Goal: Communication & Community: Answer question/provide support

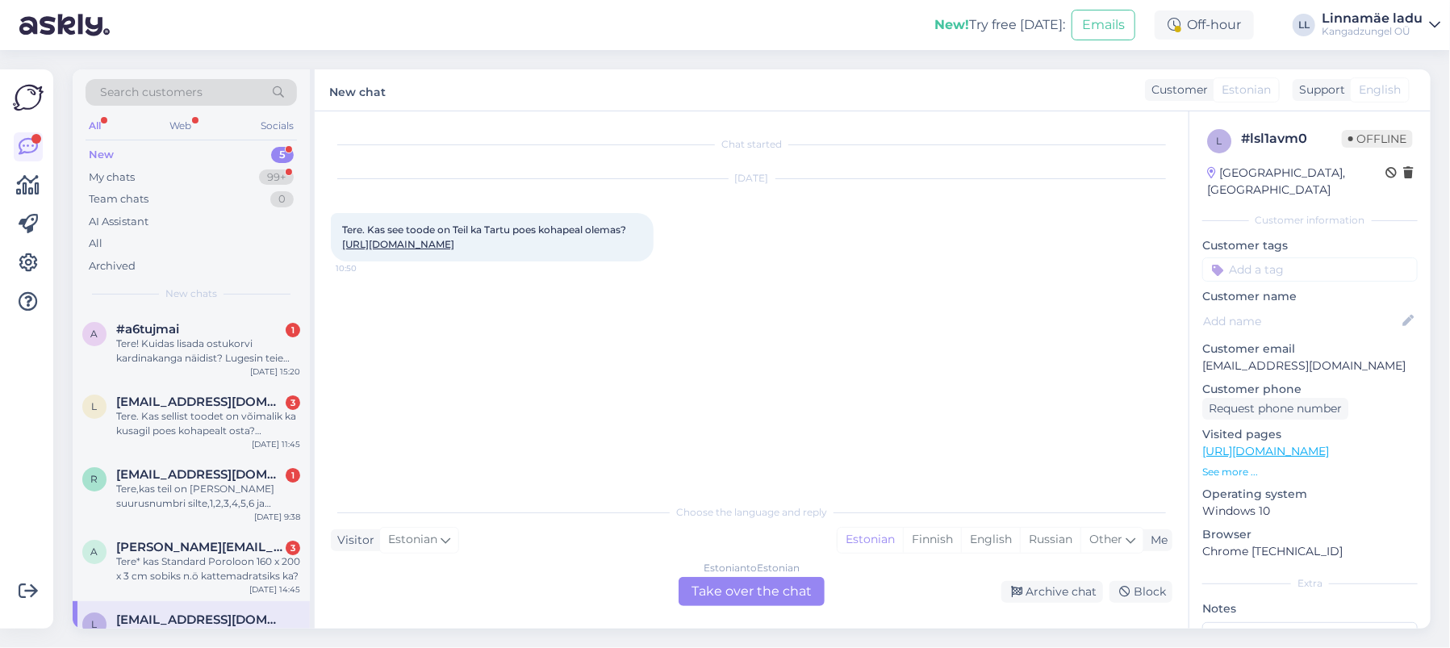
scroll to position [45, 0]
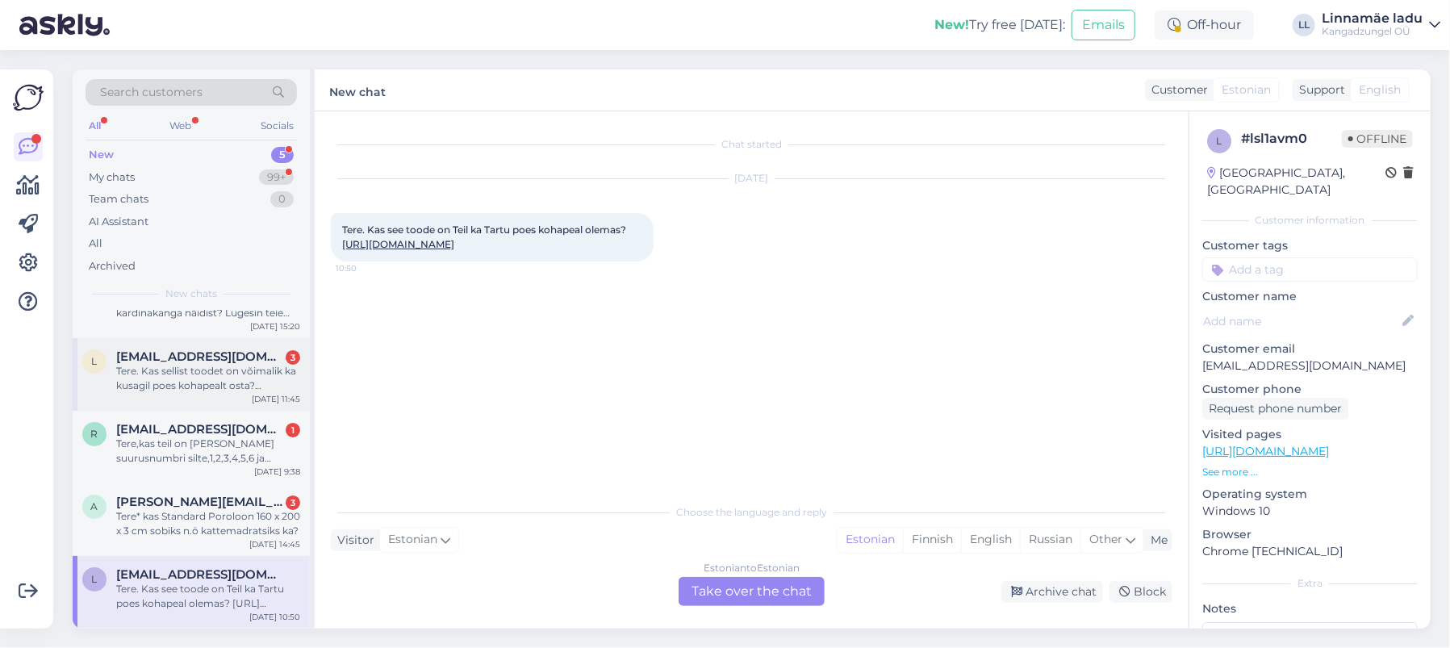
click at [164, 354] on span "[EMAIL_ADDRESS][DOMAIN_NAME]" at bounding box center [200, 356] width 168 height 15
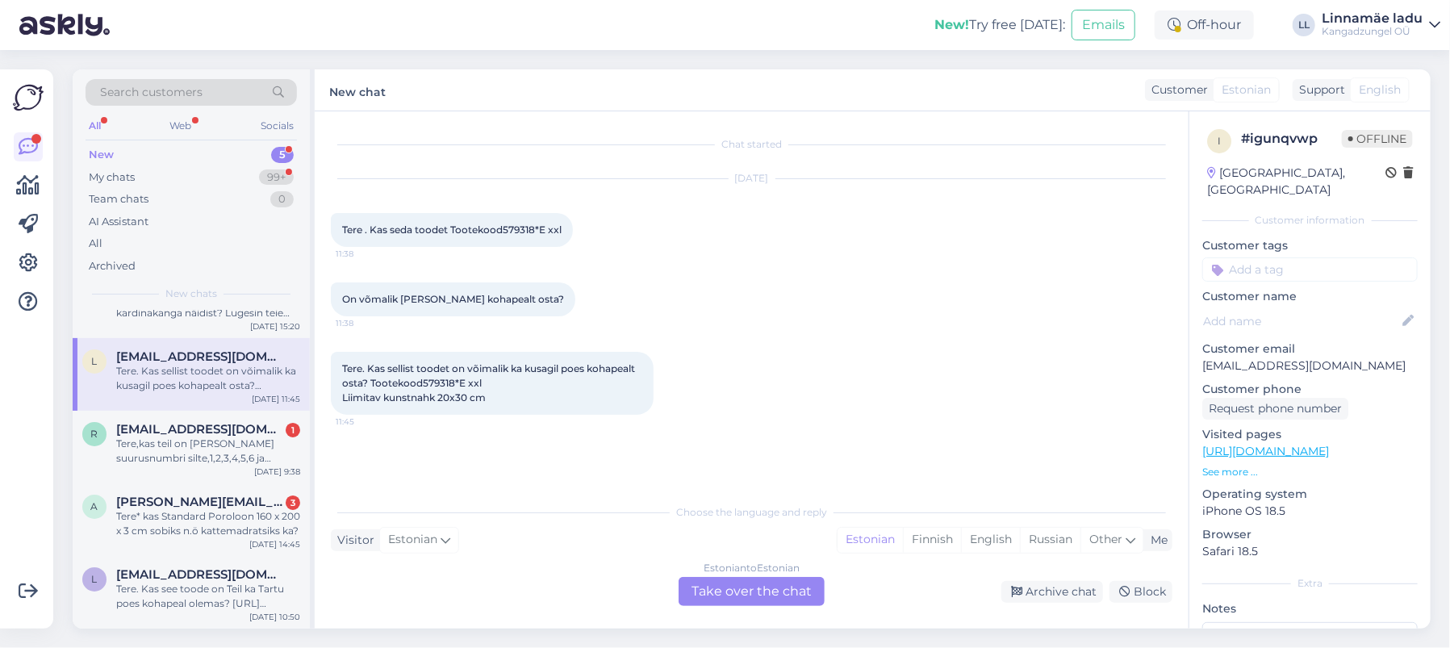
click at [720, 590] on div "Estonian to Estonian Take over the chat" at bounding box center [752, 591] width 146 height 29
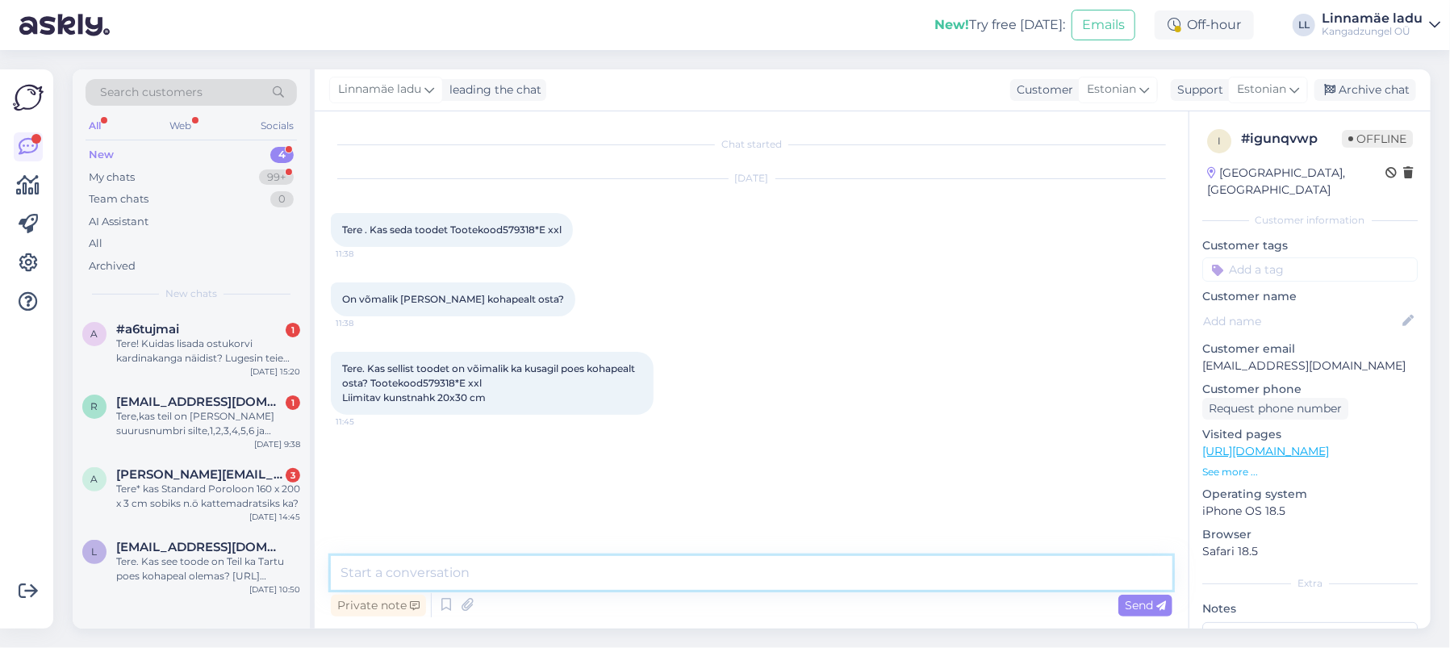
click at [466, 572] on textarea at bounding box center [751, 573] width 841 height 34
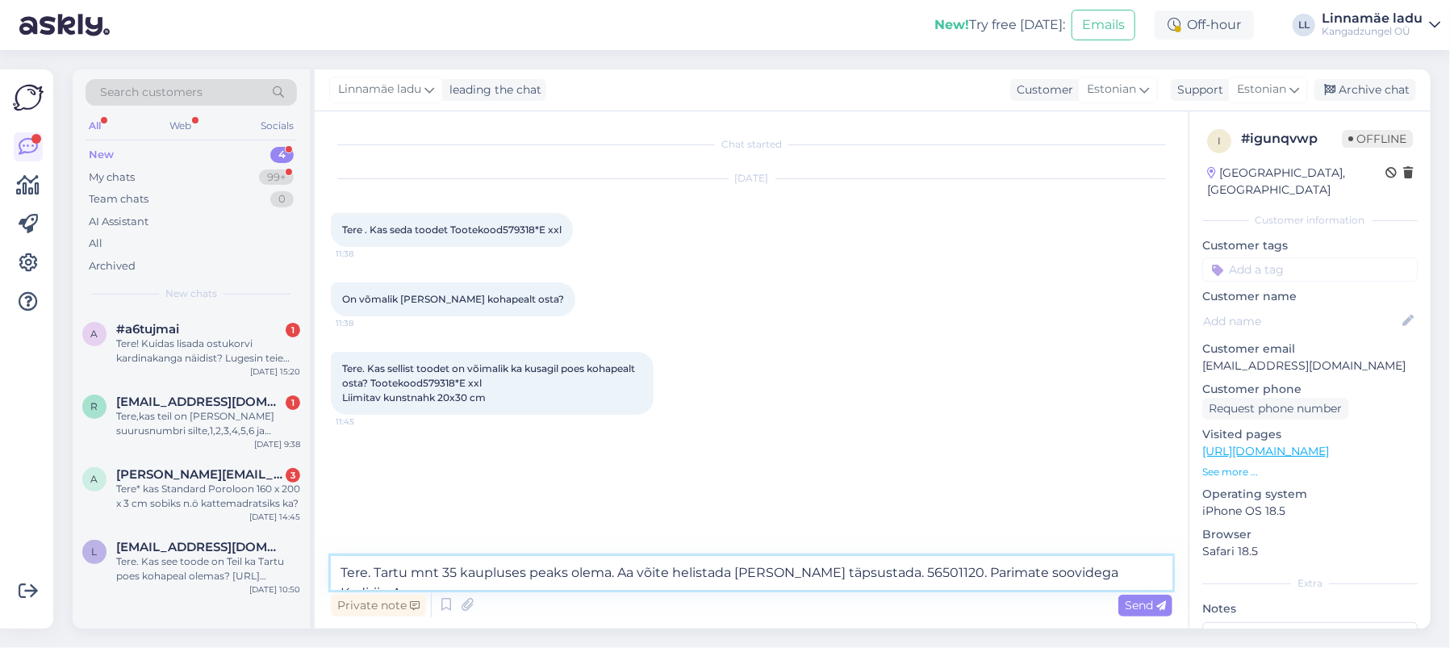
type textarea "Tere. Tartu mnt 35 kaupluses peaks olema. Aa võite helistada [PERSON_NAME] täps…"
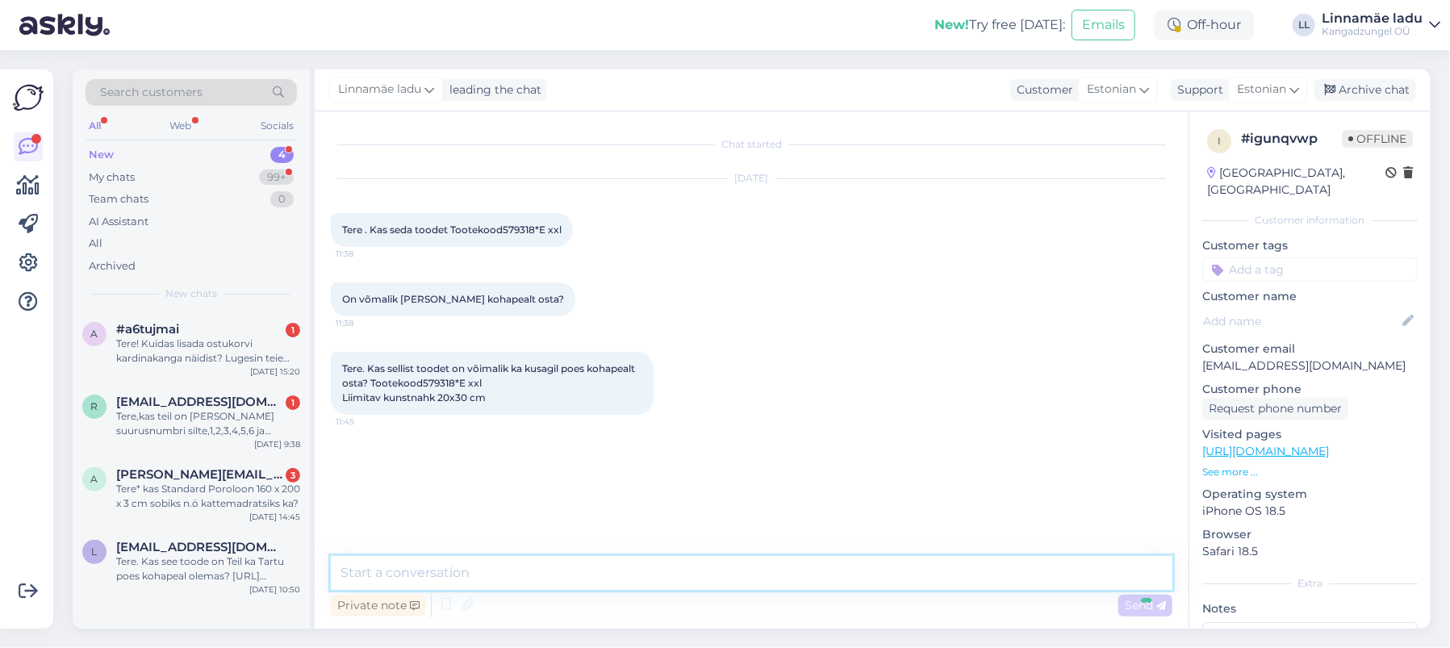
scroll to position [23, 0]
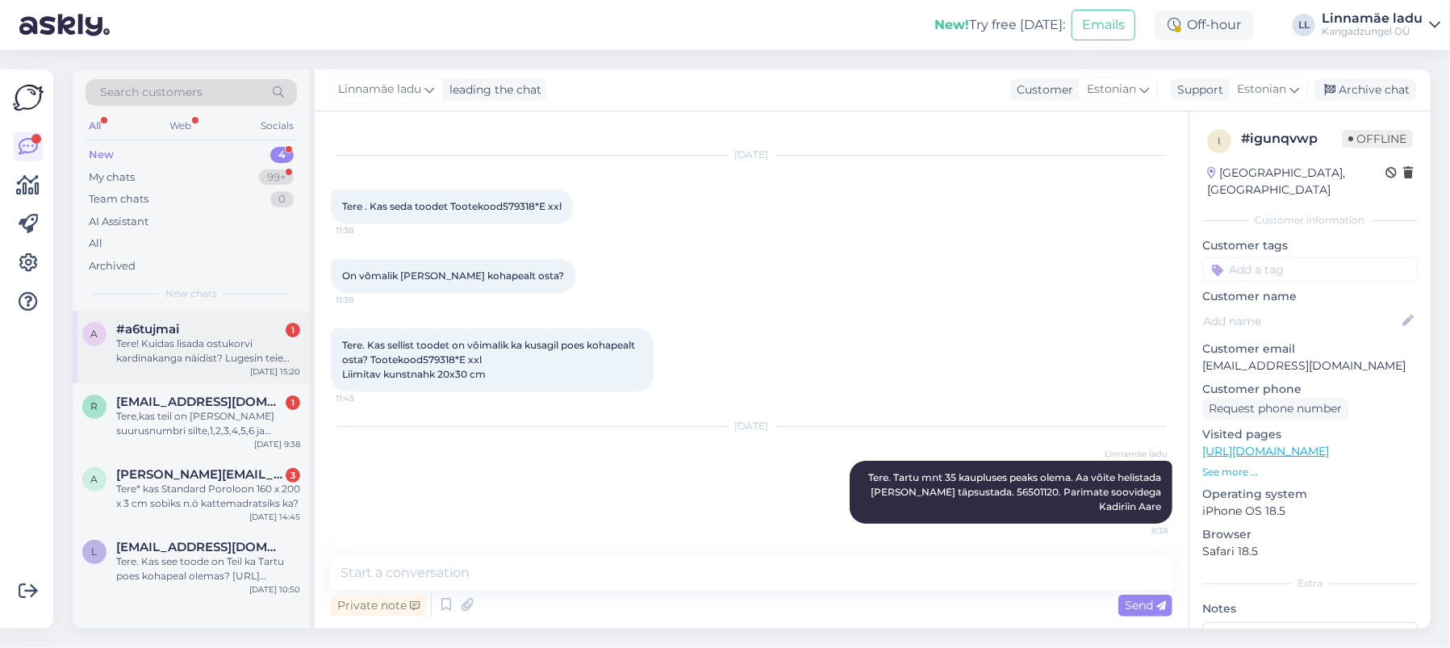
click at [219, 340] on div "Tere! Kuidas lisada ostukorvi kardinakanga näidist? Lugesin teie kodulehelt, et…" at bounding box center [208, 350] width 184 height 29
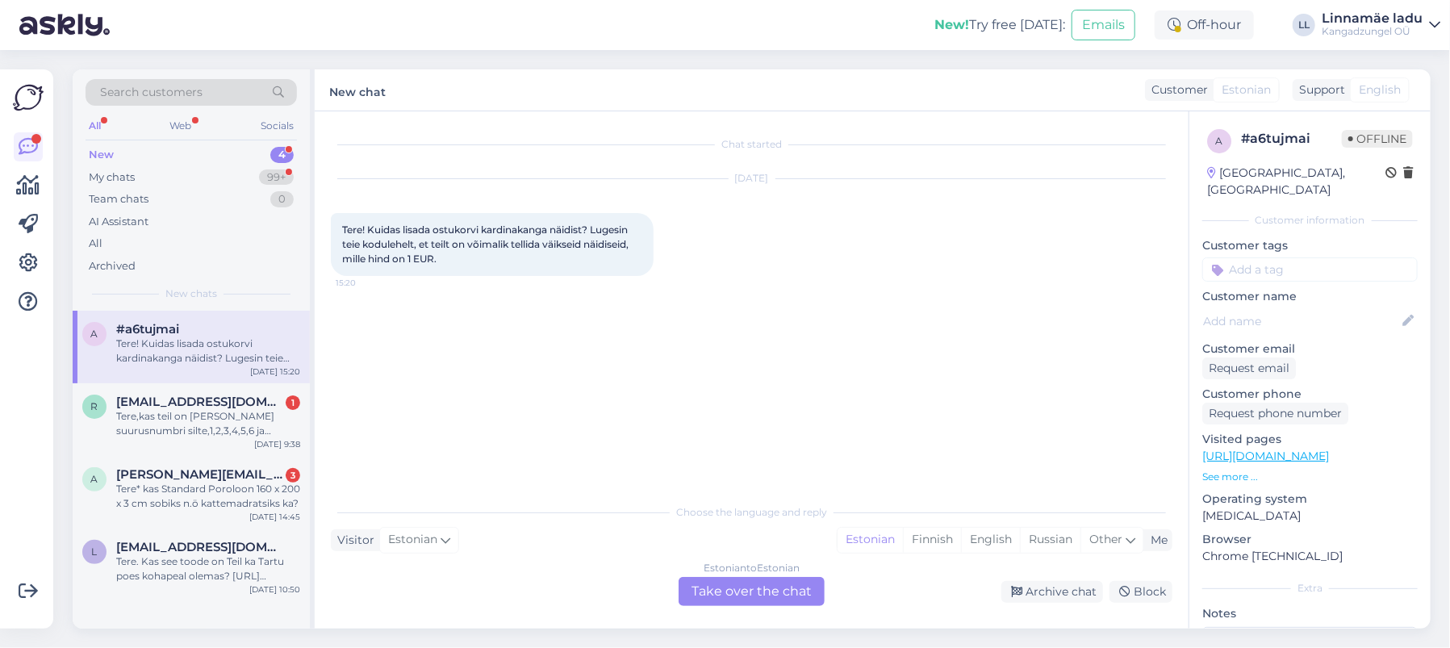
click at [768, 587] on div "Estonian to Estonian Take over the chat" at bounding box center [752, 591] width 146 height 29
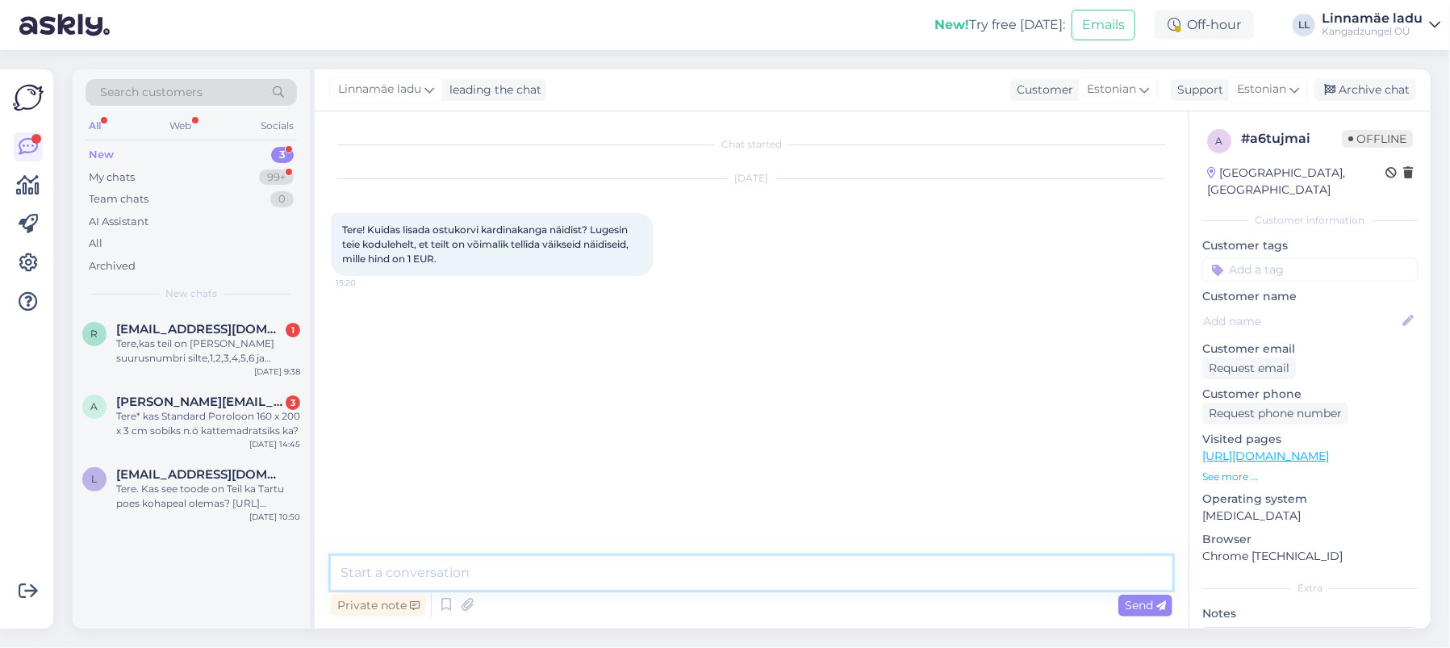
click at [518, 569] on textarea at bounding box center [751, 573] width 841 height 34
click at [340, 570] on textarea "Valite toote" at bounding box center [751, 573] width 841 height 34
click at [489, 574] on textarea "Tere. Valite toote" at bounding box center [751, 573] width 841 height 34
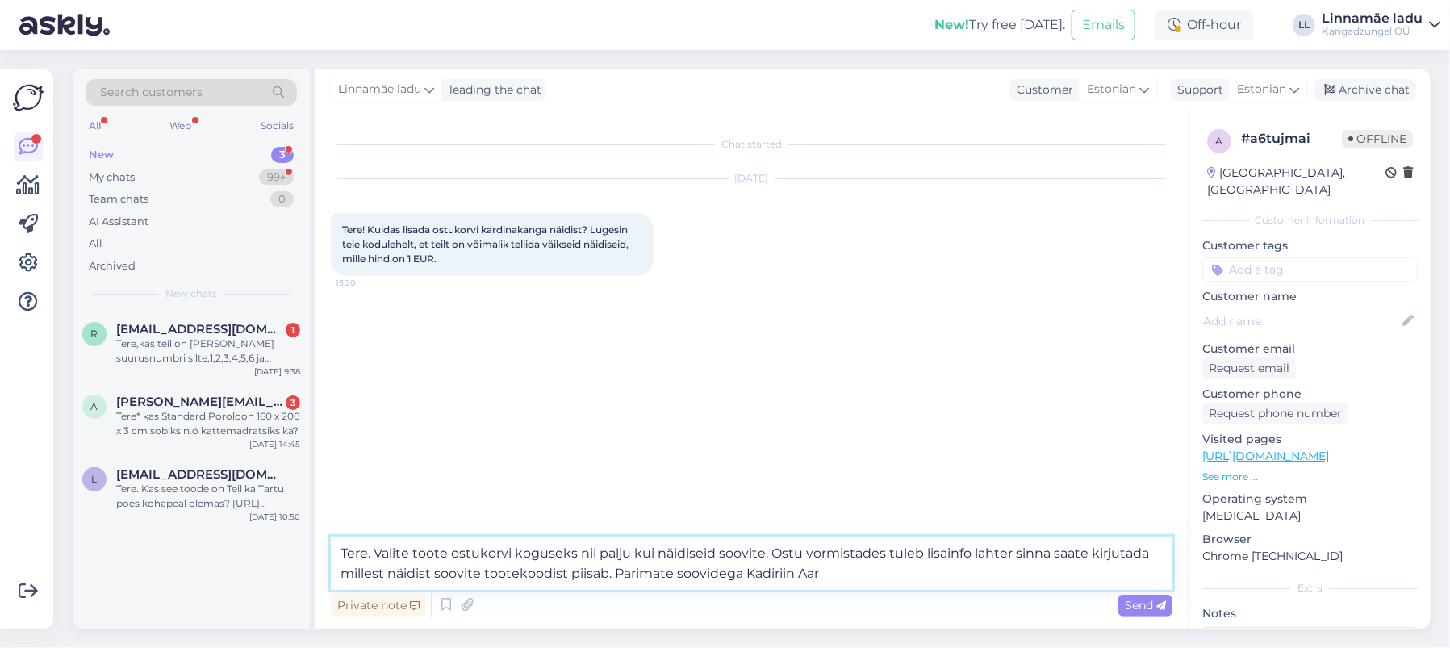
type textarea "Tere. Valite toote ostukorvi koguseks nii palju kui näidiseid soovite. Ostu vor…"
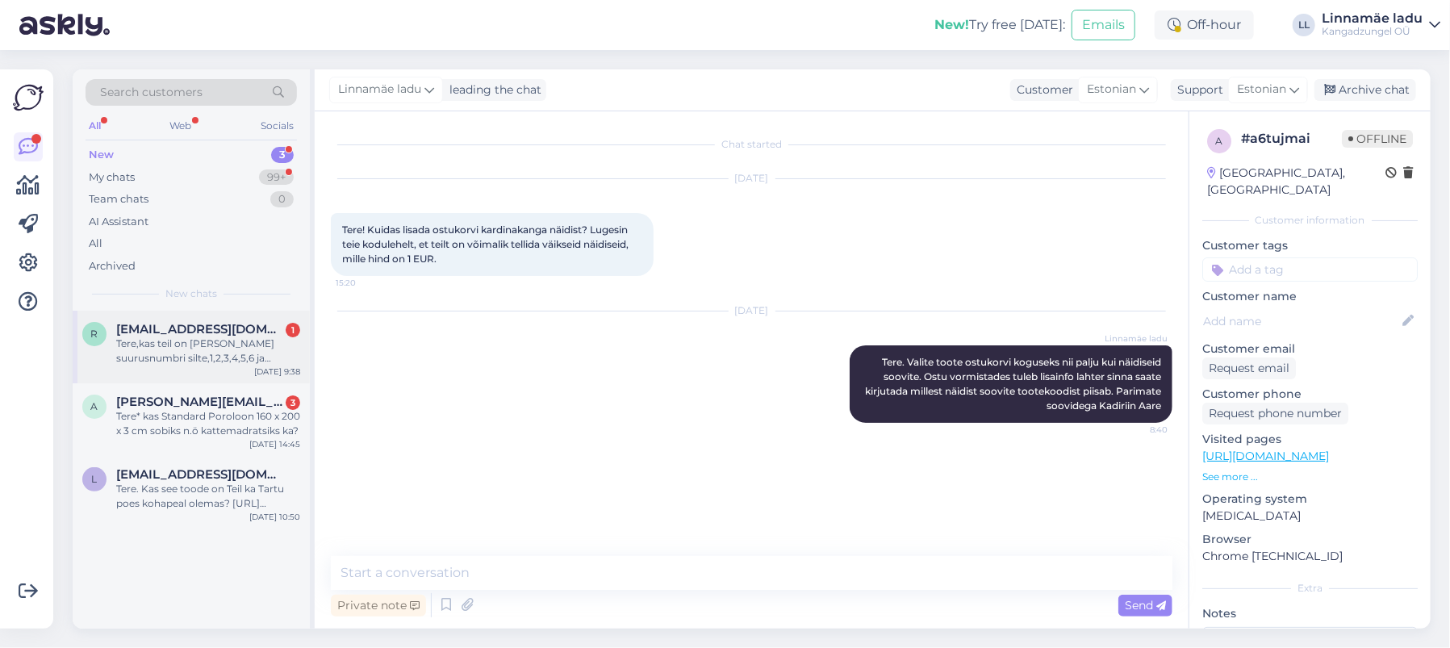
click at [160, 348] on div "Tere,kas teil on [PERSON_NAME] suurusnumbri silte,1,2,3,4,5,6 ja 46/48,50/51,52…" at bounding box center [208, 350] width 184 height 29
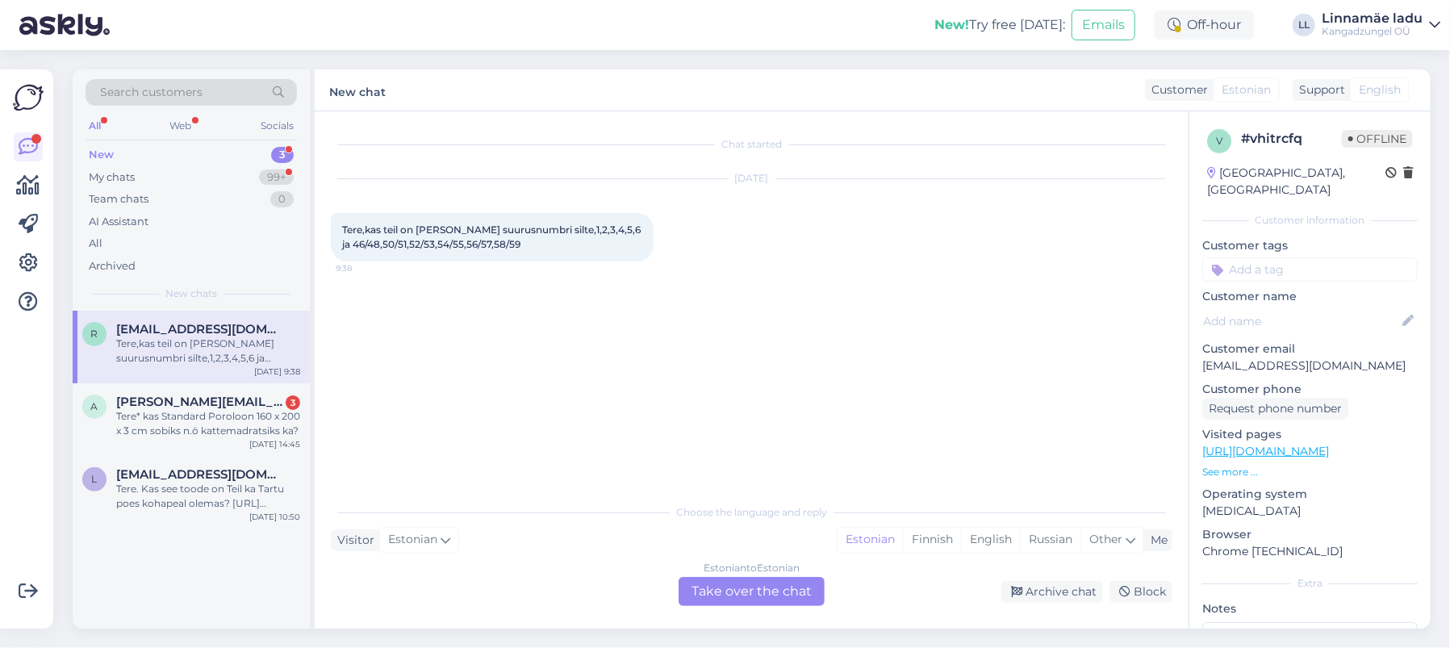
click at [764, 583] on div "Estonian to Estonian Take over the chat" at bounding box center [752, 591] width 146 height 29
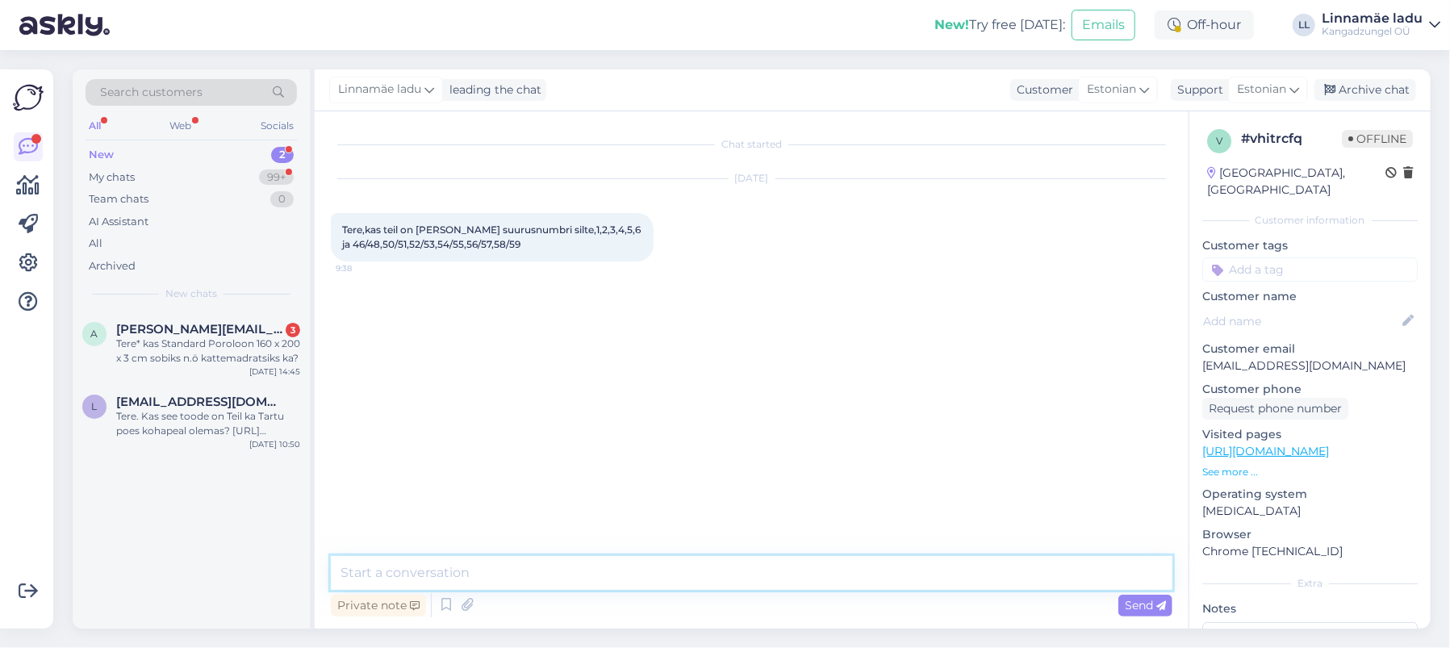
click at [533, 570] on textarea at bounding box center [751, 573] width 841 height 34
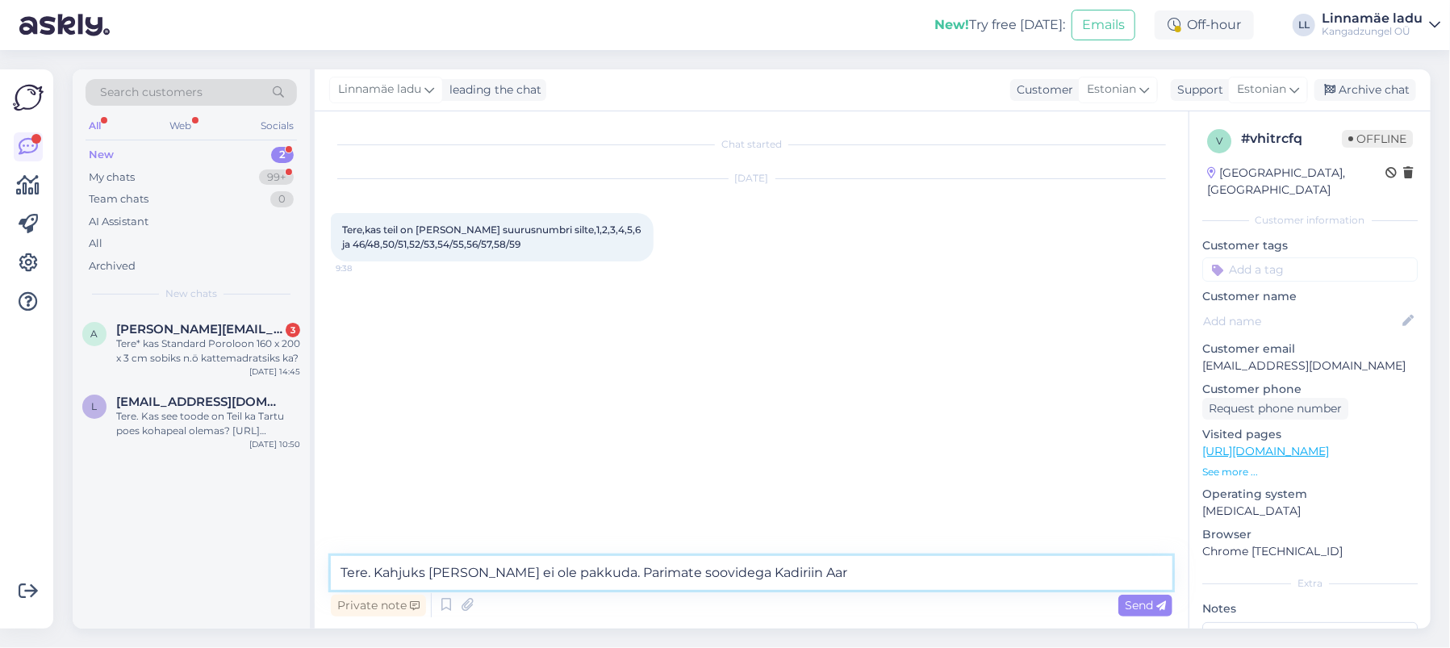
type textarea "Tere. Kahjuks [PERSON_NAME] ei ole pakkuda. Parimate soovidega Kadiriin Aare"
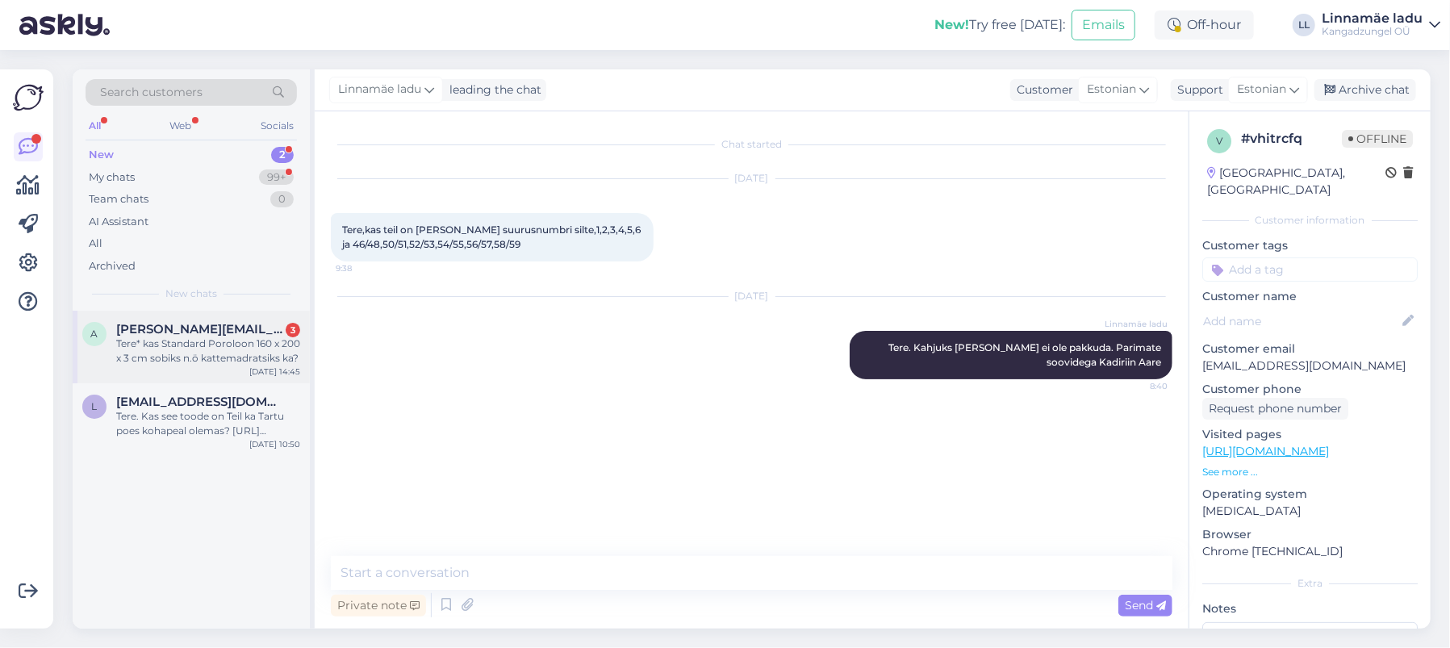
click at [232, 339] on div "Tere* kas Standard Poroloon 160 x 200 x 3 cm sobiks n.ö kattemadratsiks ka?" at bounding box center [208, 350] width 184 height 29
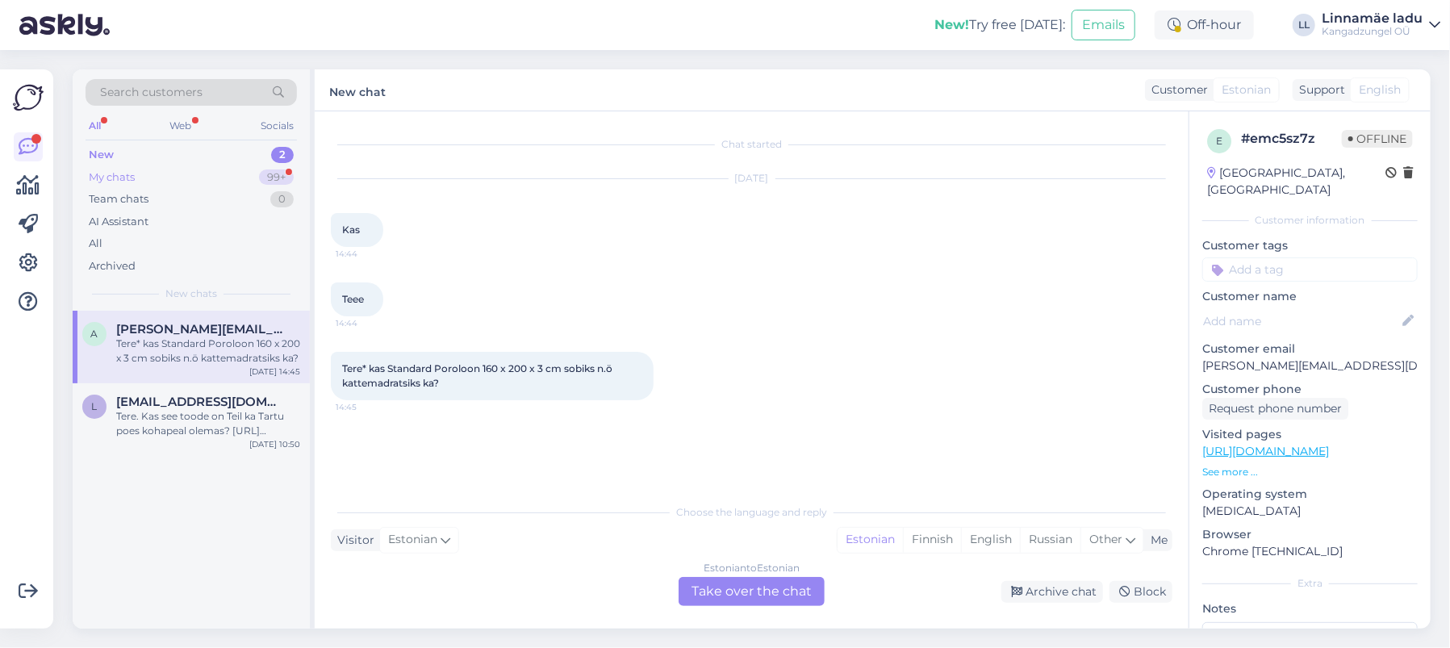
click at [195, 174] on div "My chats 99+" at bounding box center [191, 177] width 211 height 23
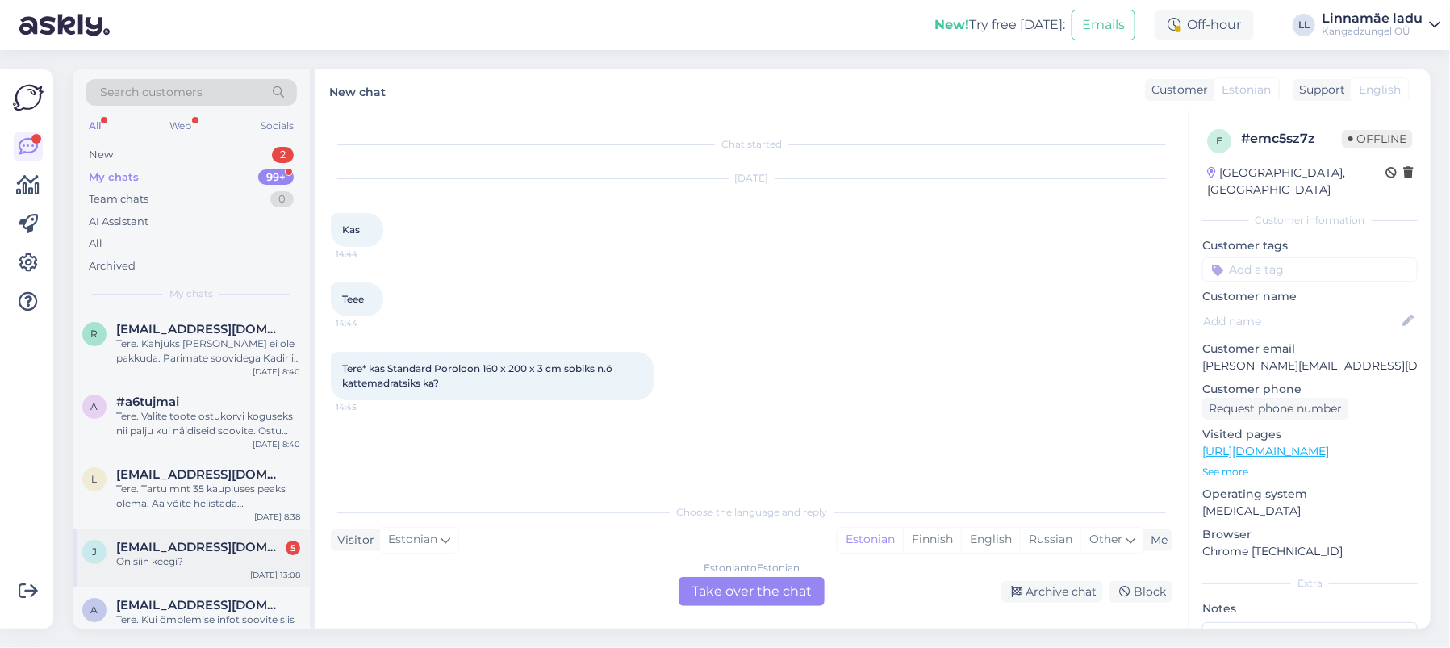
click at [198, 557] on div "On siin keegi?" at bounding box center [208, 561] width 184 height 15
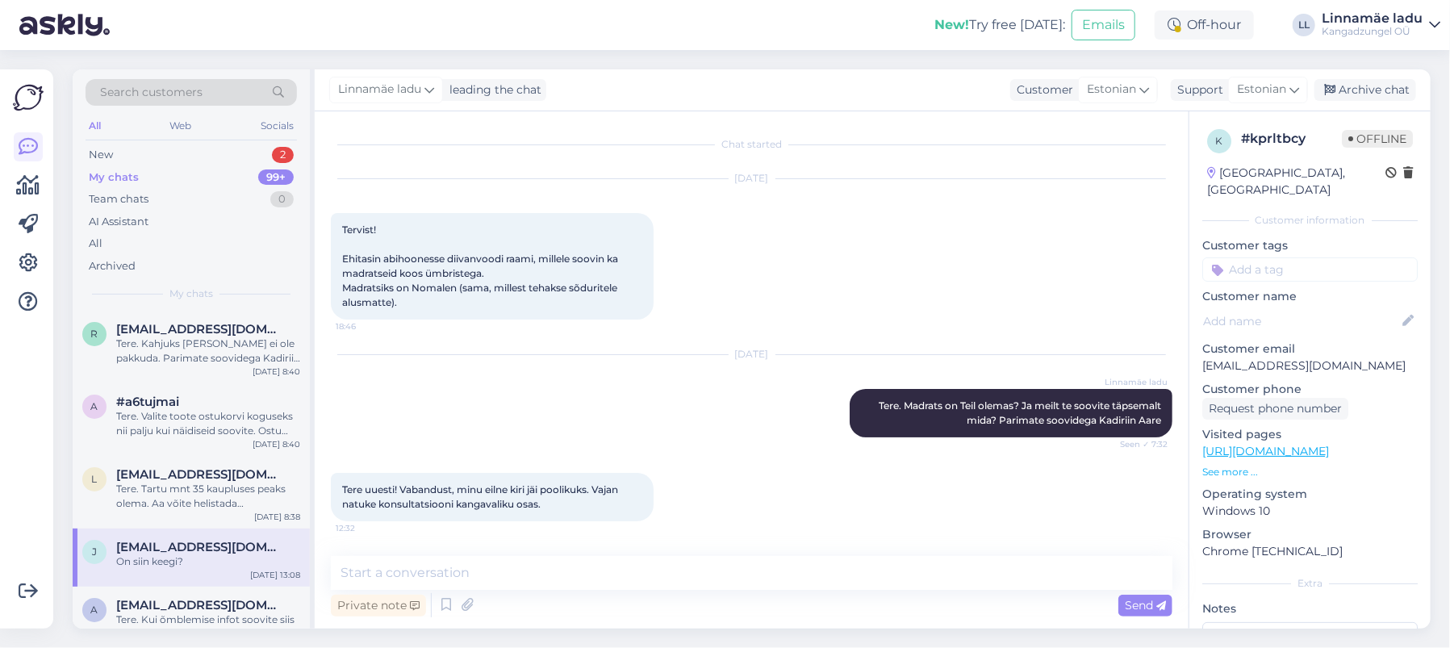
scroll to position [797, 0]
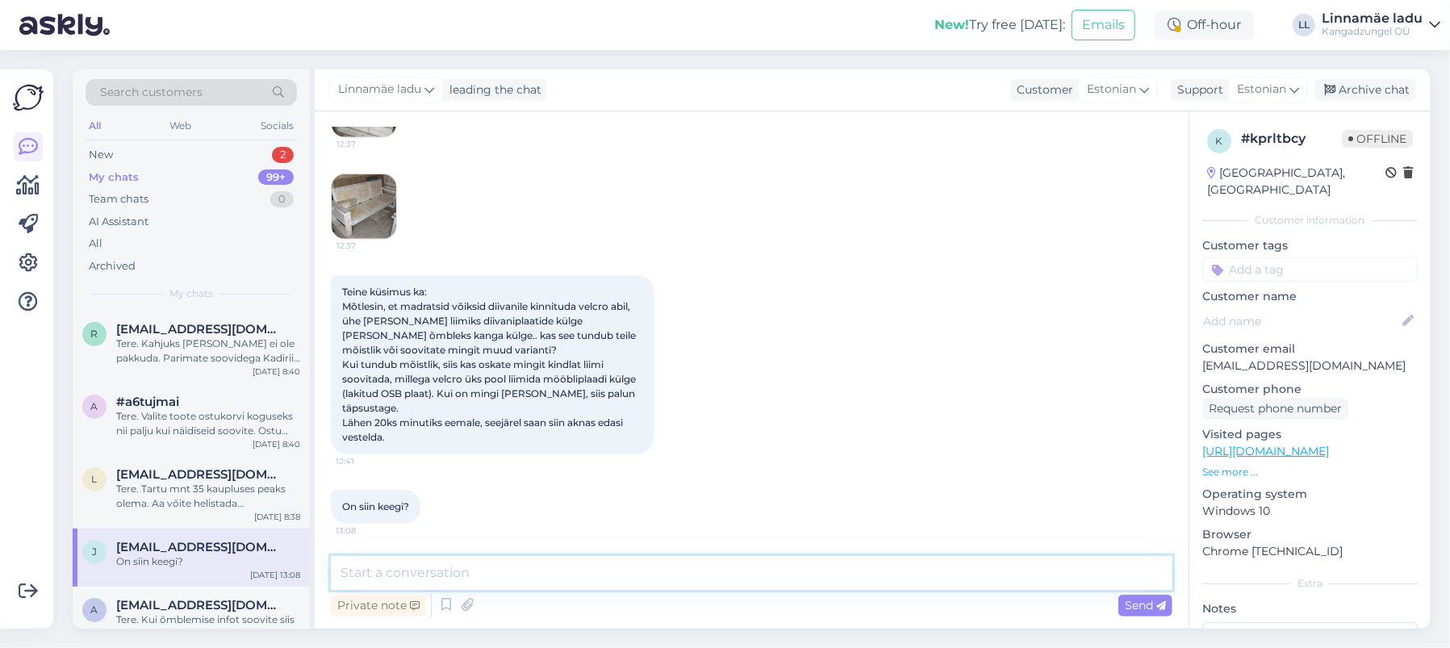
click at [524, 574] on textarea at bounding box center [751, 573] width 841 height 34
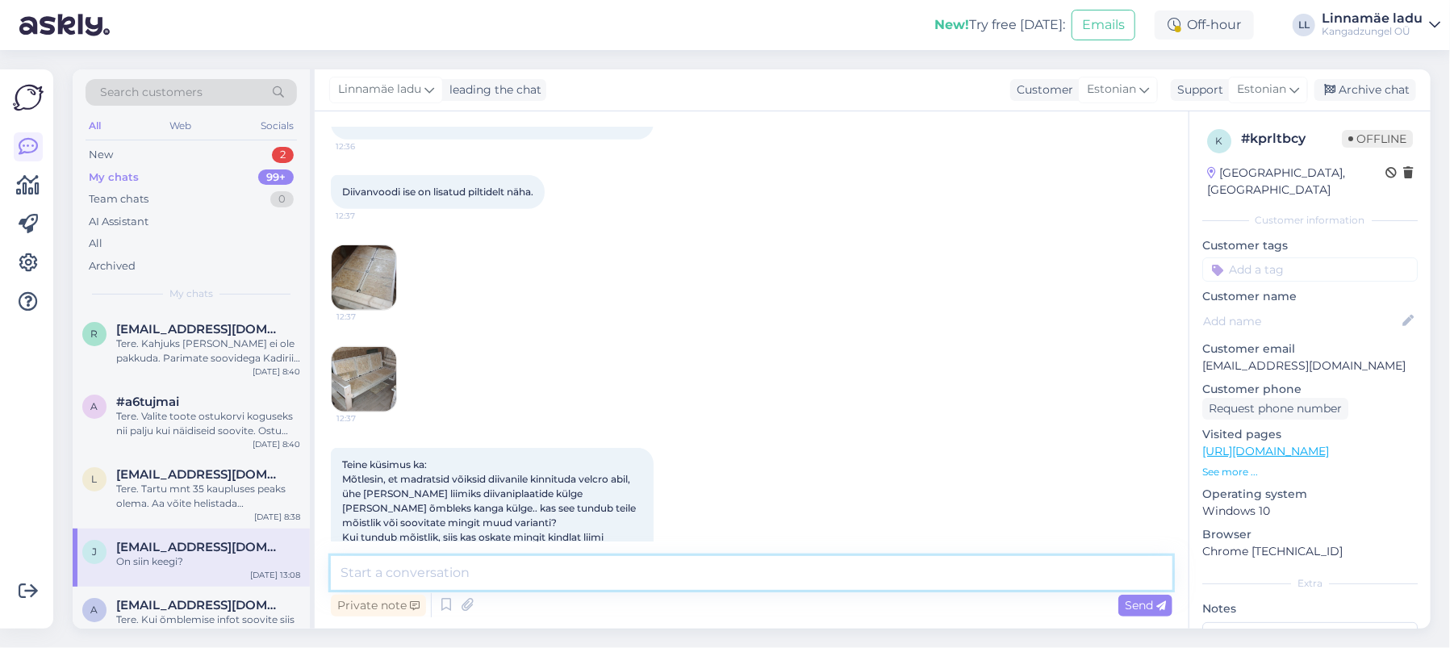
scroll to position [690, 0]
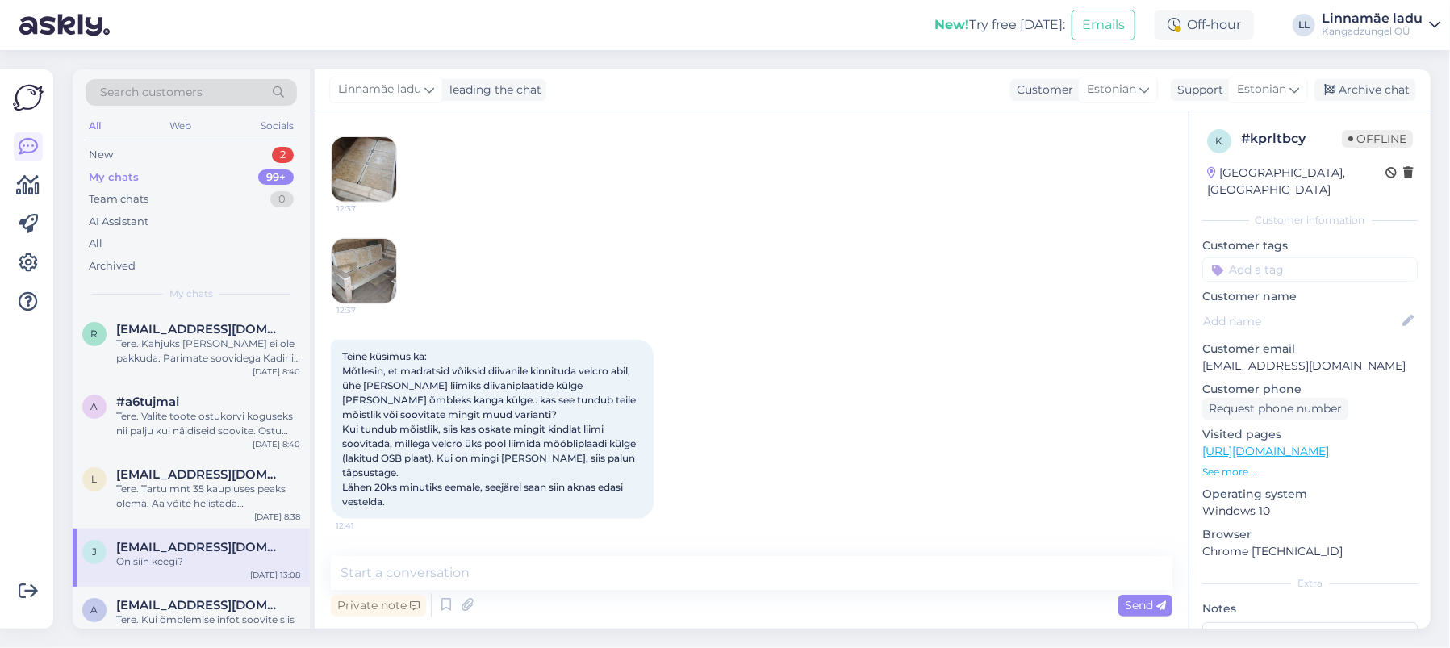
click at [373, 185] on img at bounding box center [364, 169] width 65 height 65
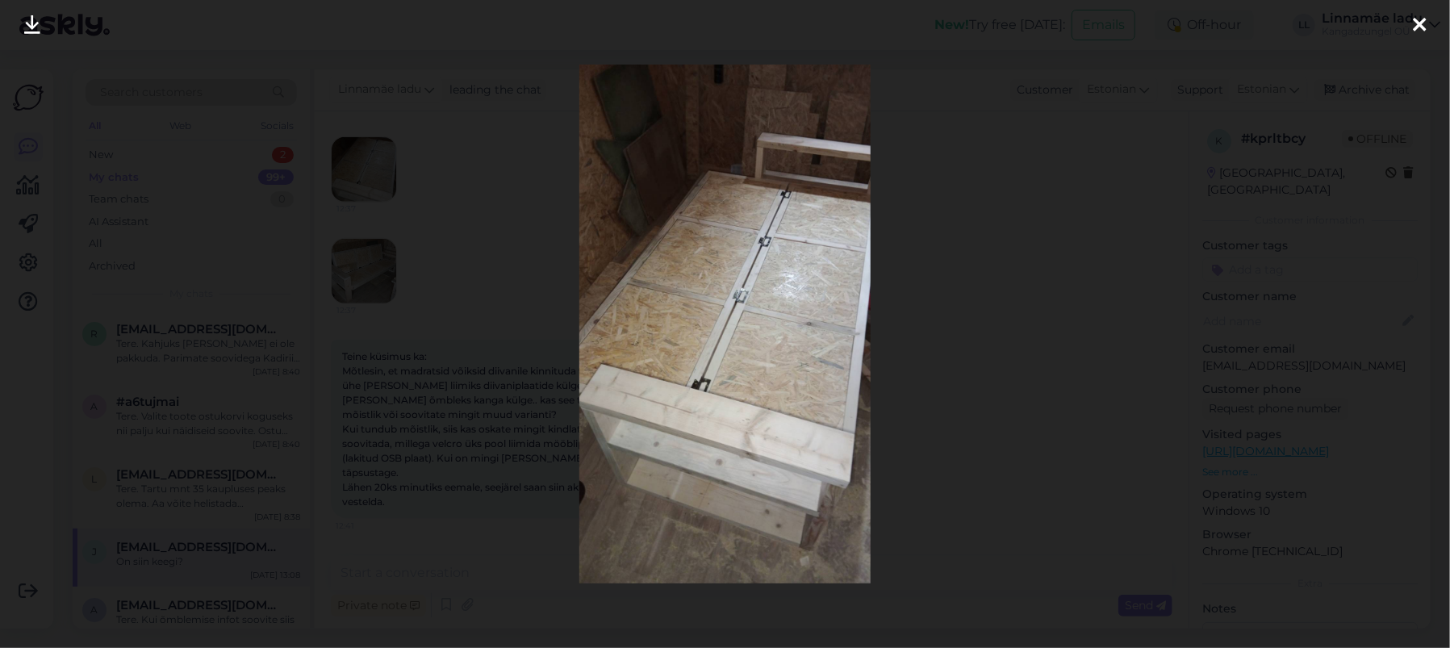
click at [1413, 20] on icon at bounding box center [1419, 25] width 13 height 21
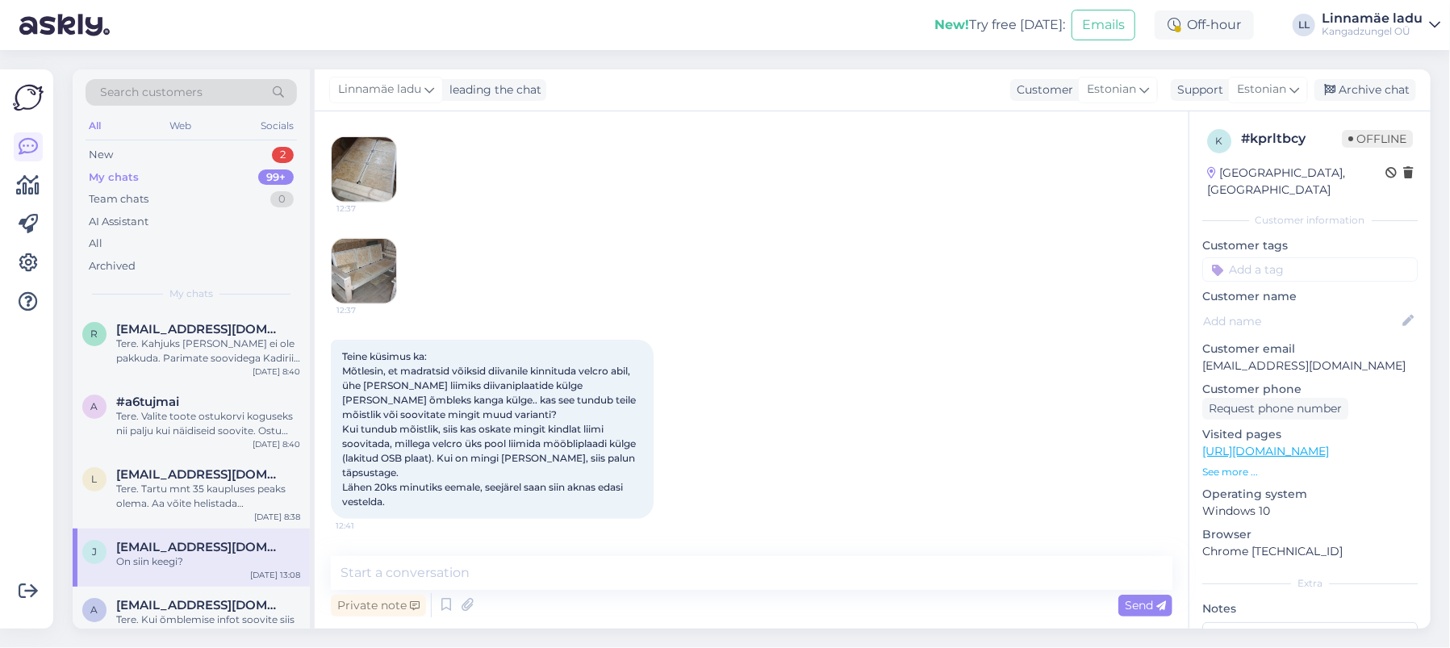
click at [344, 303] on img at bounding box center [364, 271] width 65 height 65
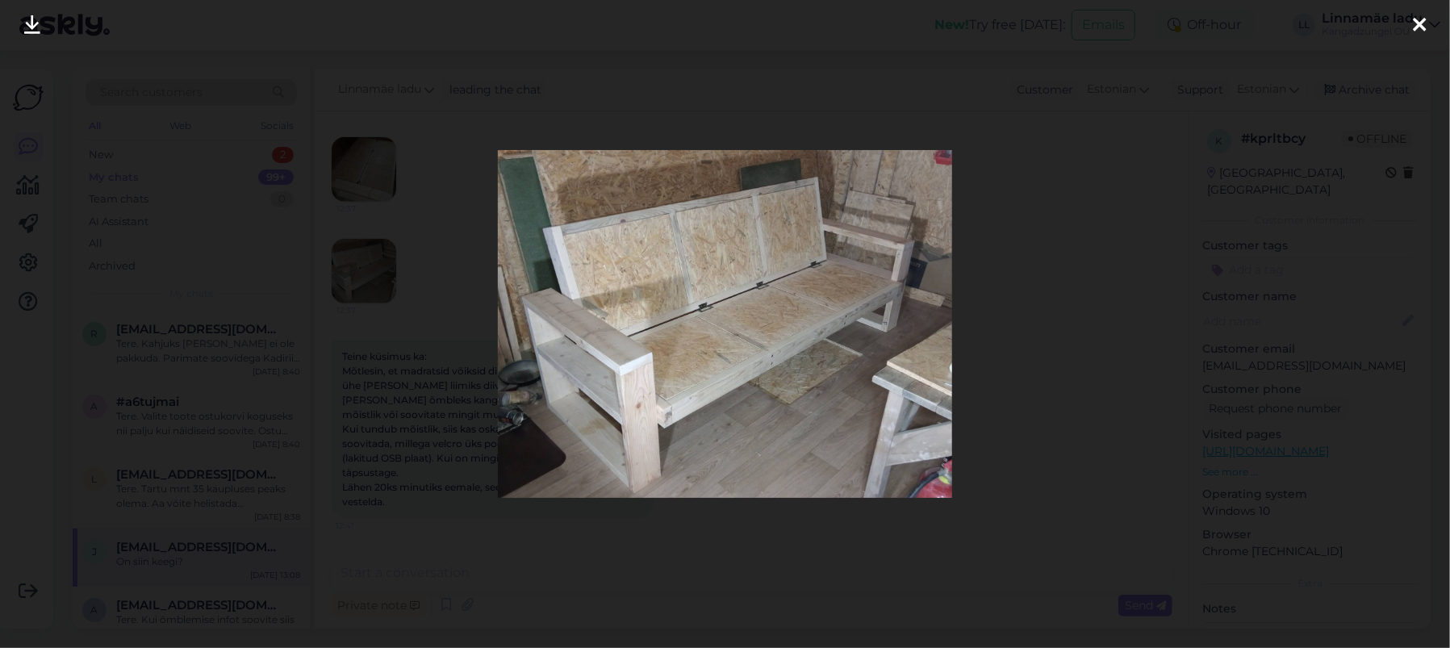
click at [1420, 22] on icon at bounding box center [1419, 25] width 13 height 21
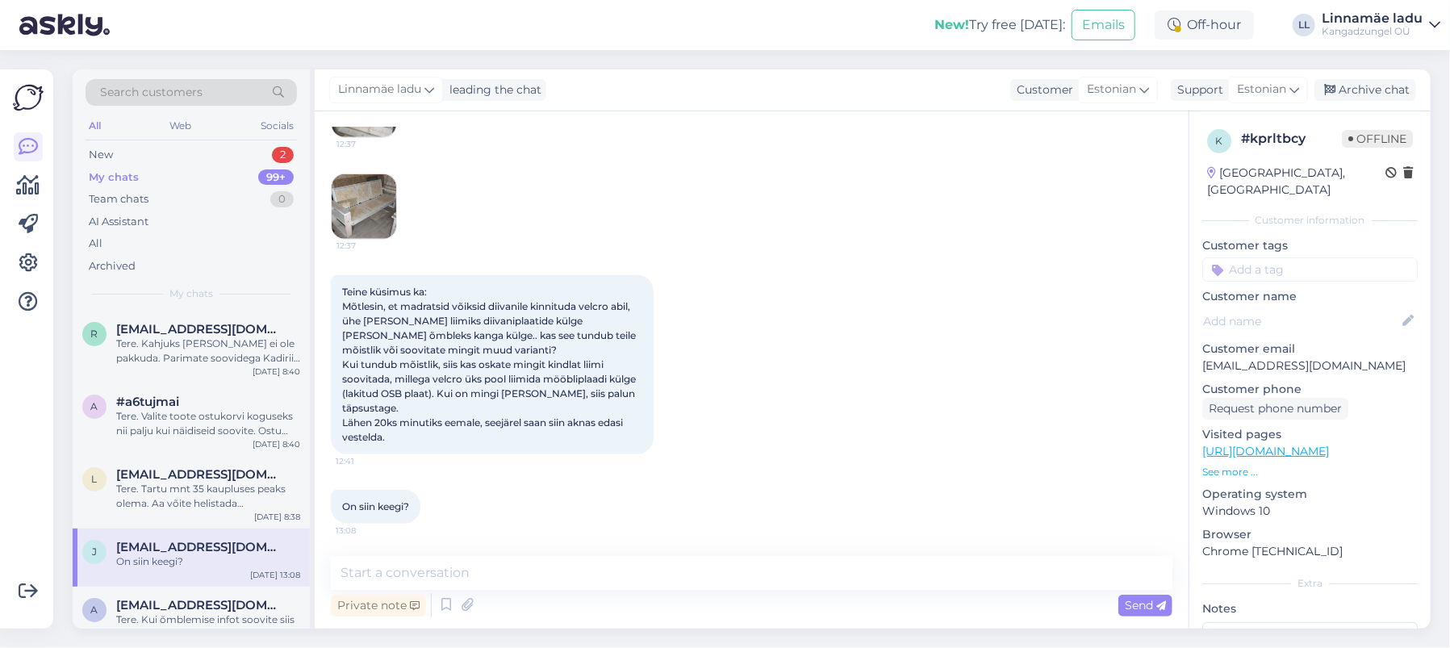
scroll to position [797, 0]
click at [473, 574] on textarea at bounding box center [751, 573] width 841 height 34
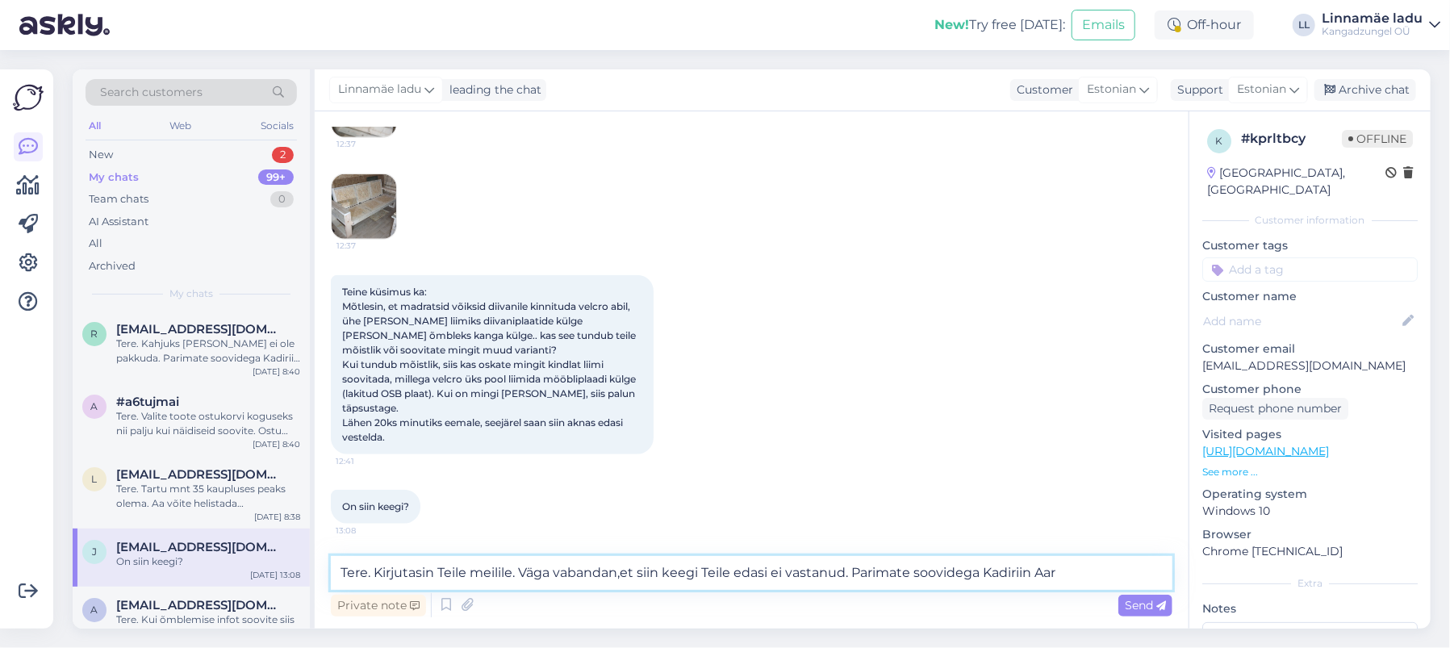
type textarea "Tere. Kirjutasin Teile meilile. Väga vabandan,et siin keegi Teile edasi ei vast…"
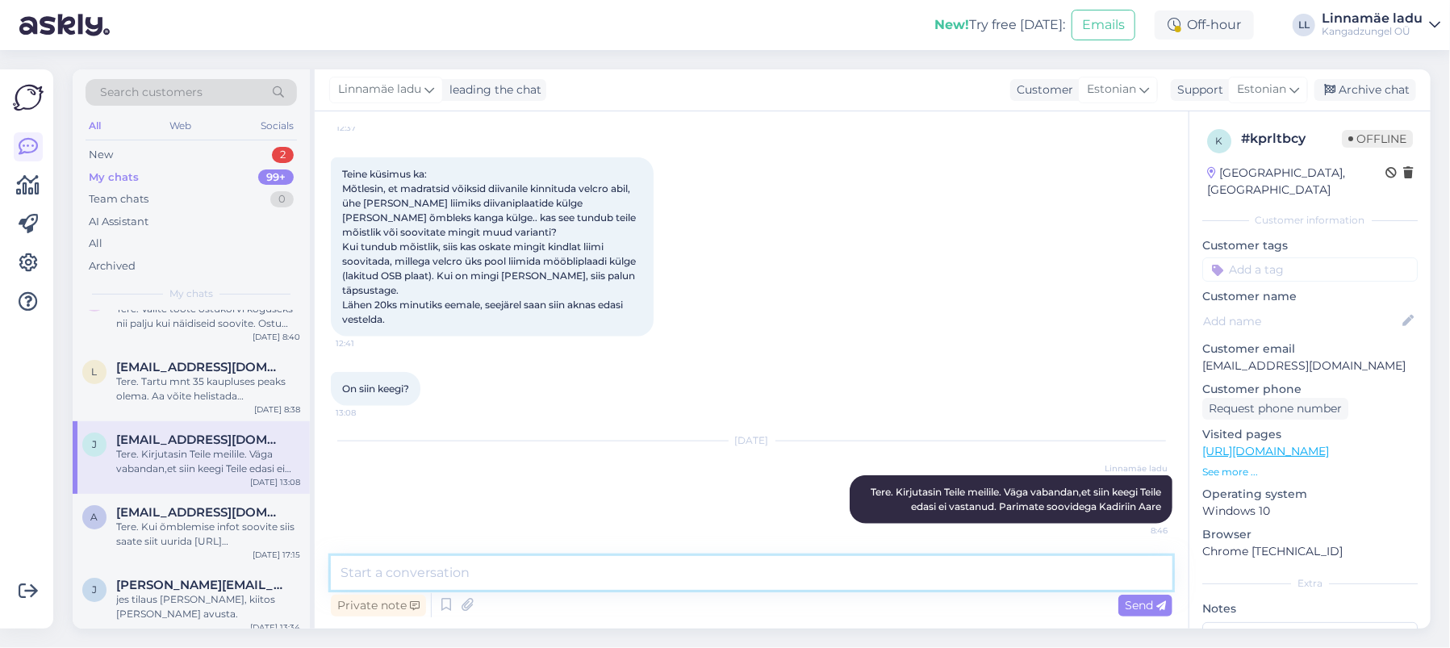
scroll to position [0, 0]
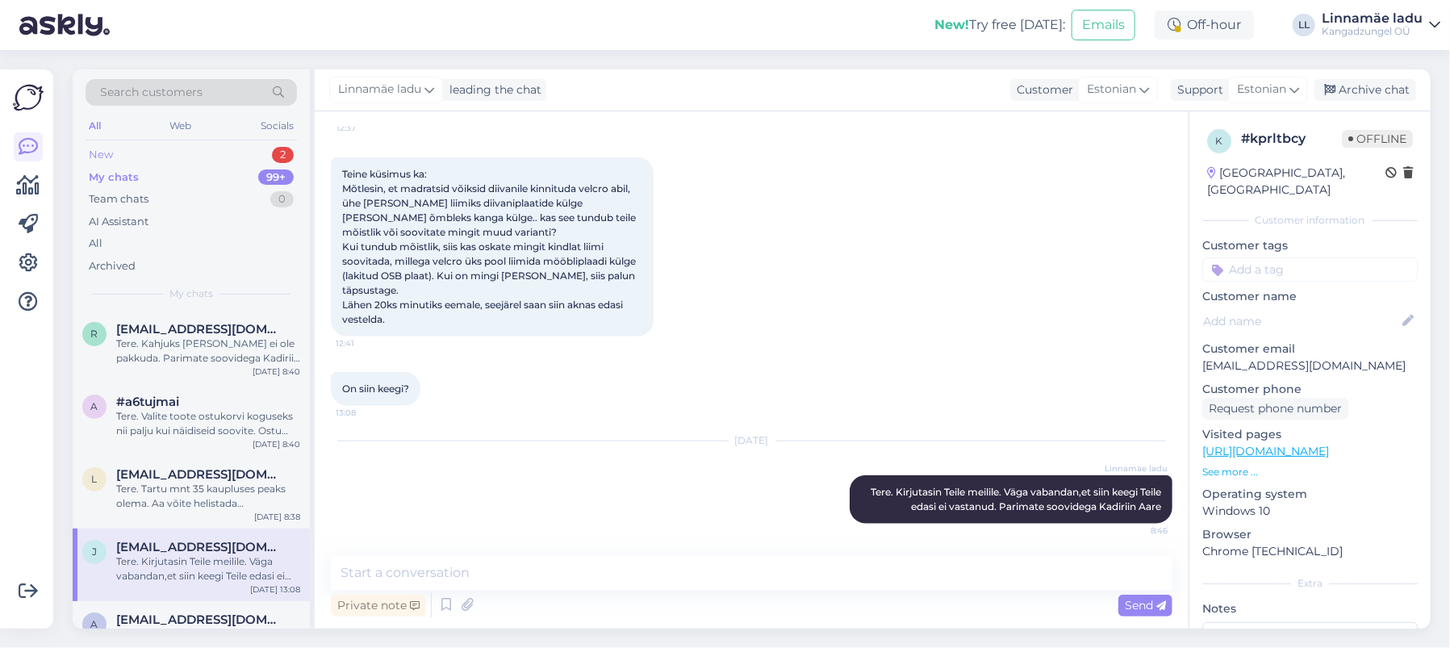
click at [215, 145] on div "New 2" at bounding box center [191, 155] width 211 height 23
